Goal: Task Accomplishment & Management: Manage account settings

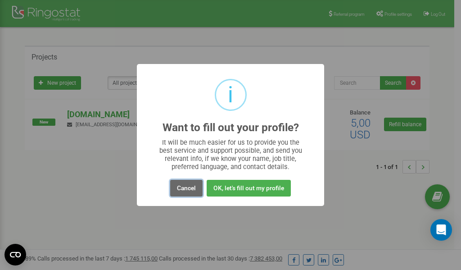
click at [185, 188] on button "Cancel" at bounding box center [186, 188] width 32 height 17
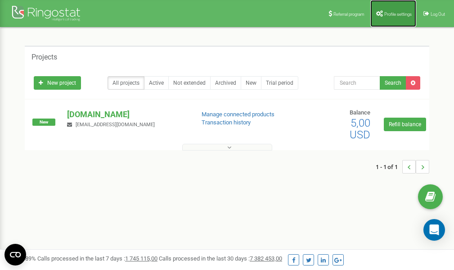
click at [389, 16] on link "Profile settings" at bounding box center [394, 13] width 46 height 27
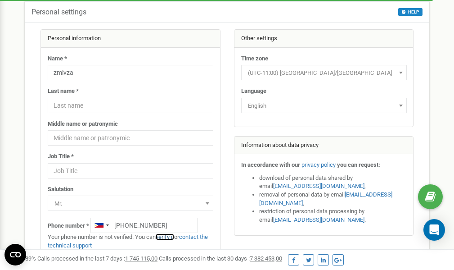
click at [167, 236] on link "verify it" at bounding box center [165, 236] width 18 height 7
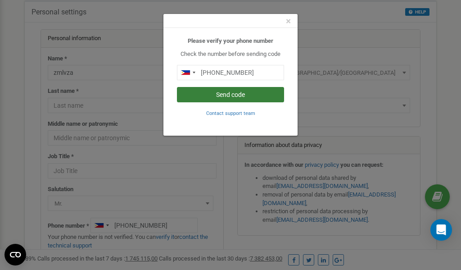
click at [229, 93] on button "Send code" at bounding box center [230, 94] width 107 height 15
